Goal: Task Accomplishment & Management: Use online tool/utility

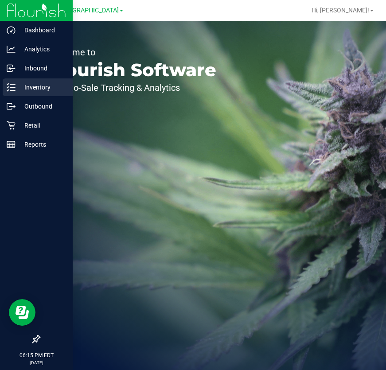
click at [35, 85] on p "Inventory" at bounding box center [41, 87] width 53 height 11
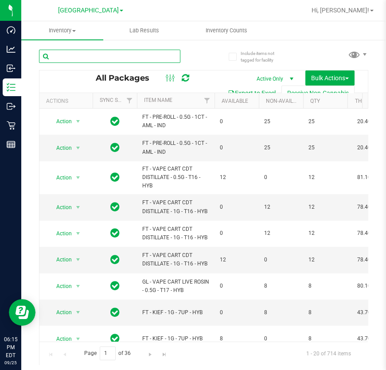
click at [110, 55] on input "text" at bounding box center [109, 56] width 141 height 13
type input "0525035356848897"
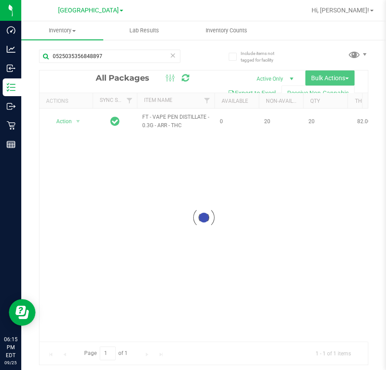
click at [82, 120] on div at bounding box center [203, 217] width 328 height 294
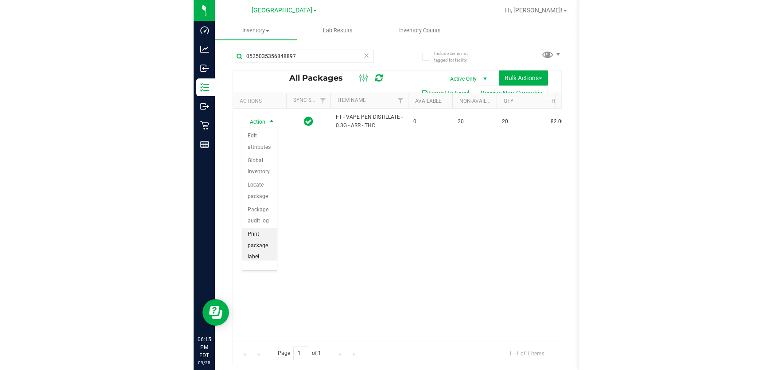
scroll to position [62, 0]
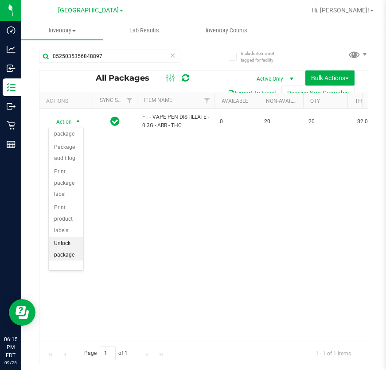
click at [72, 248] on li "Unlock package" at bounding box center [66, 249] width 35 height 24
